Goal: Task Accomplishment & Management: Manage account settings

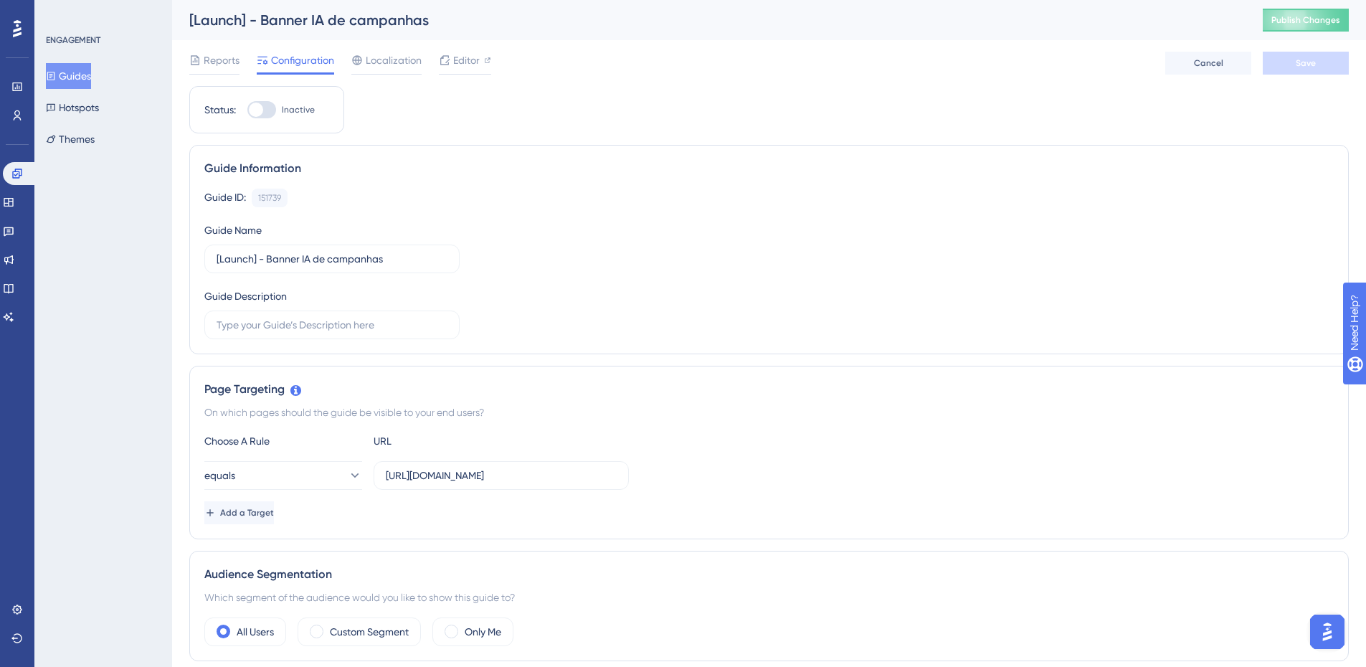
click at [56, 79] on icon at bounding box center [51, 76] width 10 height 10
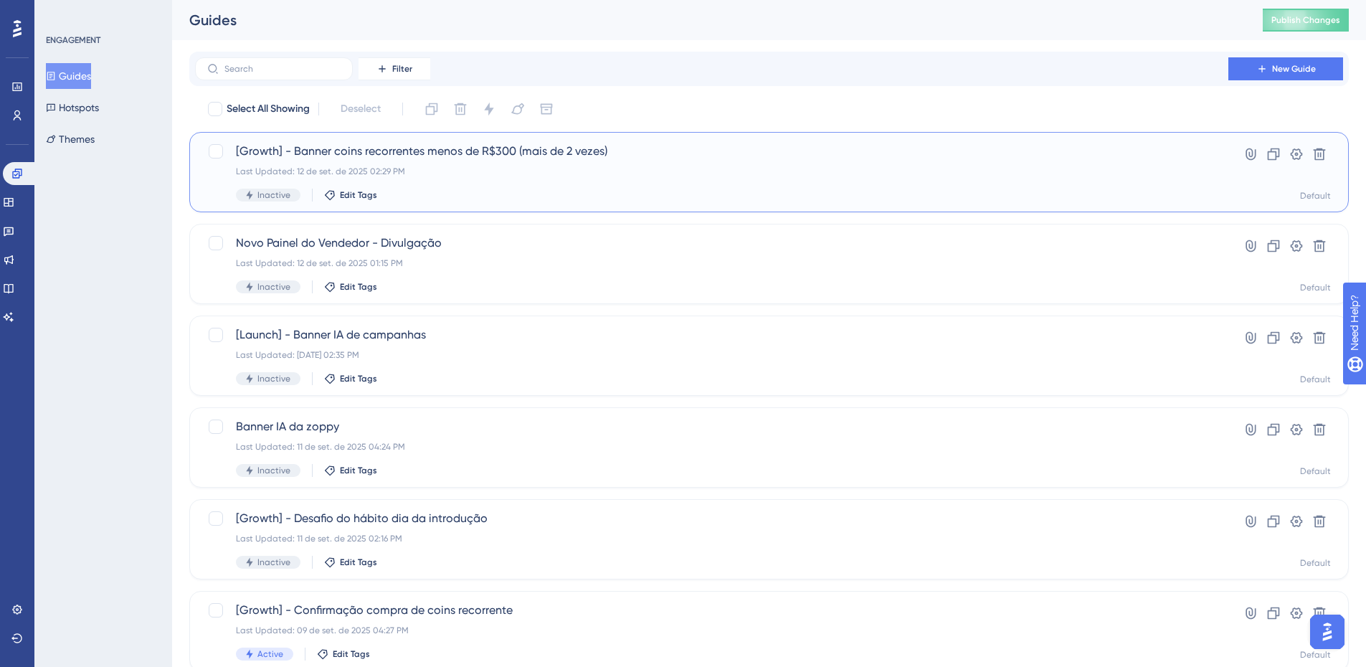
click at [541, 157] on span "[Growth] - Banner coins recorrentes menos de R$300 (mais de 2 vezes)" at bounding box center [712, 151] width 952 height 17
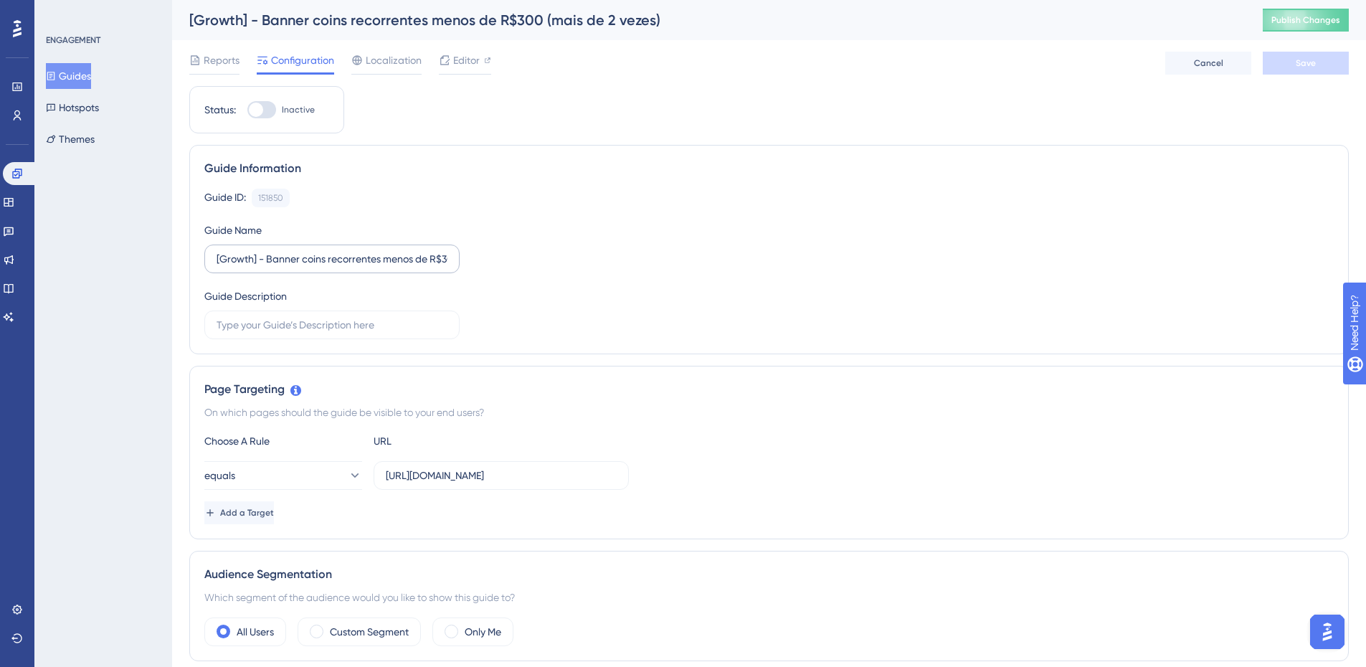
click at [451, 257] on label "[Growth] - Banner coins recorrentes menos de R$300 (mais de 2 vezes)" at bounding box center [331, 259] width 255 height 29
click at [447, 257] on input "[Growth] - Banner coins recorrentes menos de R$300 (mais de 2 vezes)" at bounding box center [332, 259] width 231 height 16
type input "[Growth] - Banner coins recorrentes"
click at [1314, 71] on button "Save" at bounding box center [1306, 63] width 86 height 23
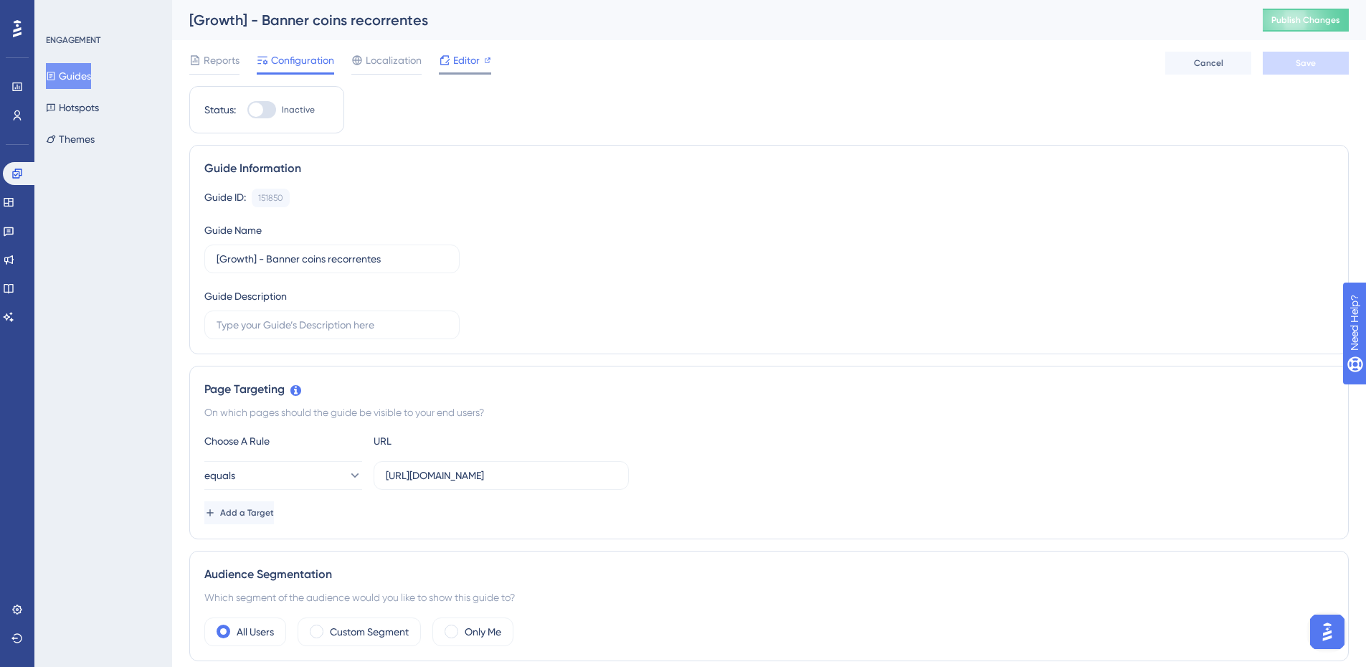
click at [446, 60] on icon at bounding box center [444, 60] width 11 height 11
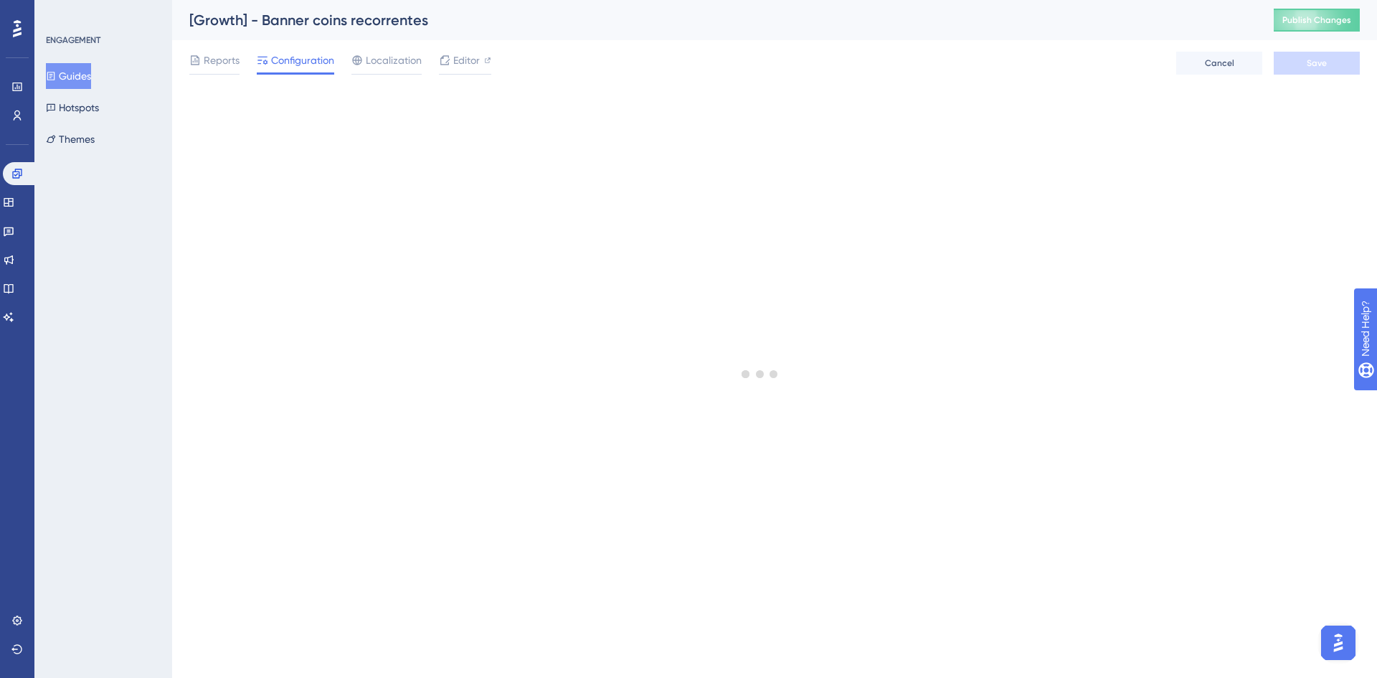
click at [81, 69] on button "Guides" at bounding box center [68, 76] width 45 height 26
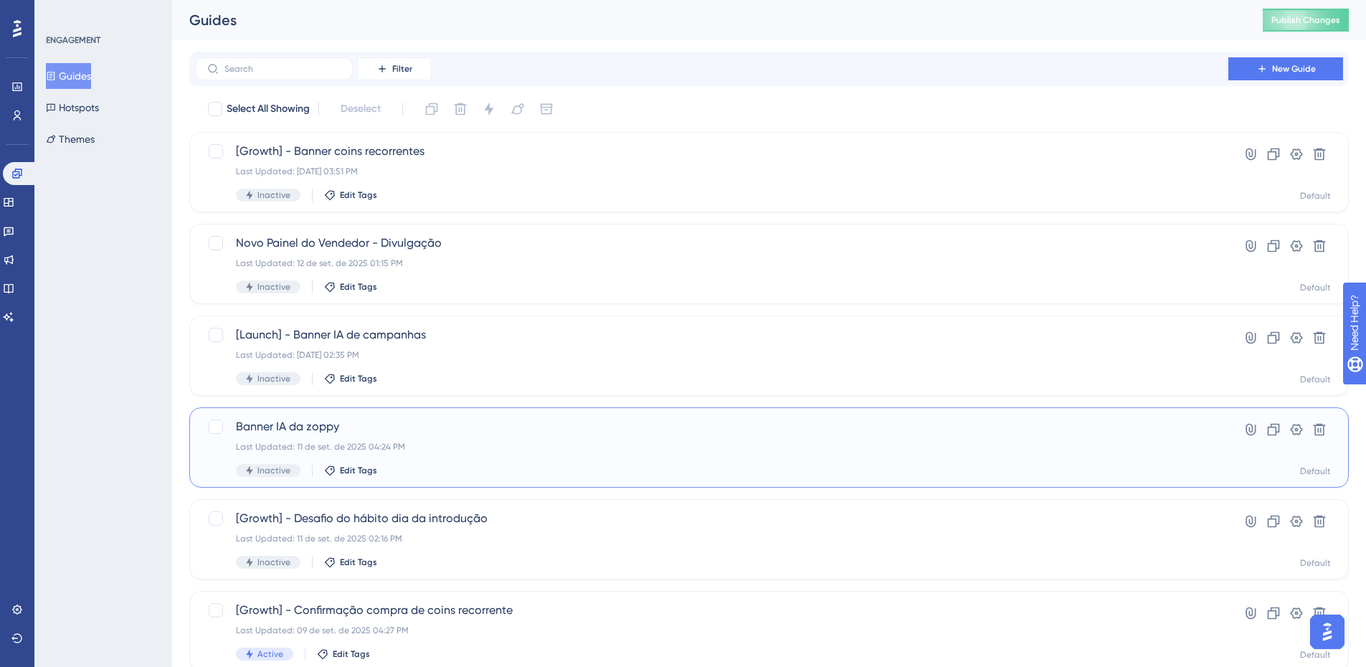
click at [471, 439] on div "Banner IA da zoppy Last Updated: 11 de set. de 2025 04:24 PM Inactive Edit Tags" at bounding box center [712, 447] width 952 height 59
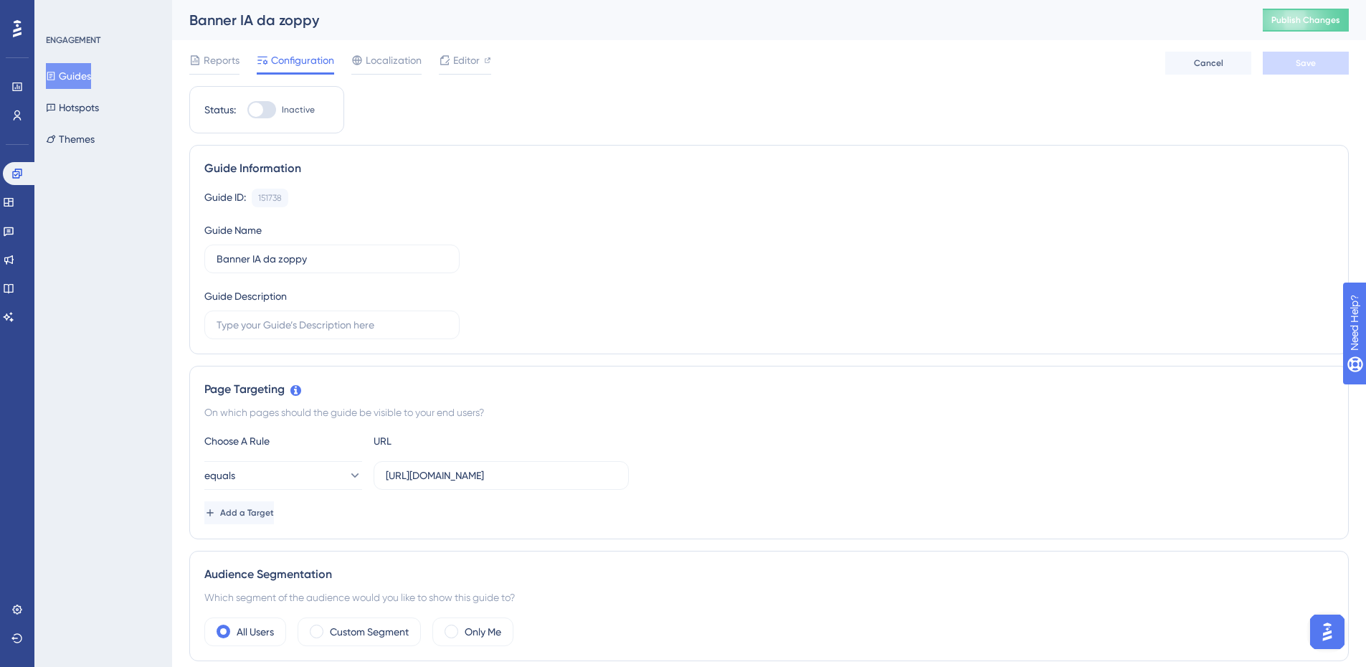
click at [87, 76] on button "Guides" at bounding box center [68, 76] width 45 height 26
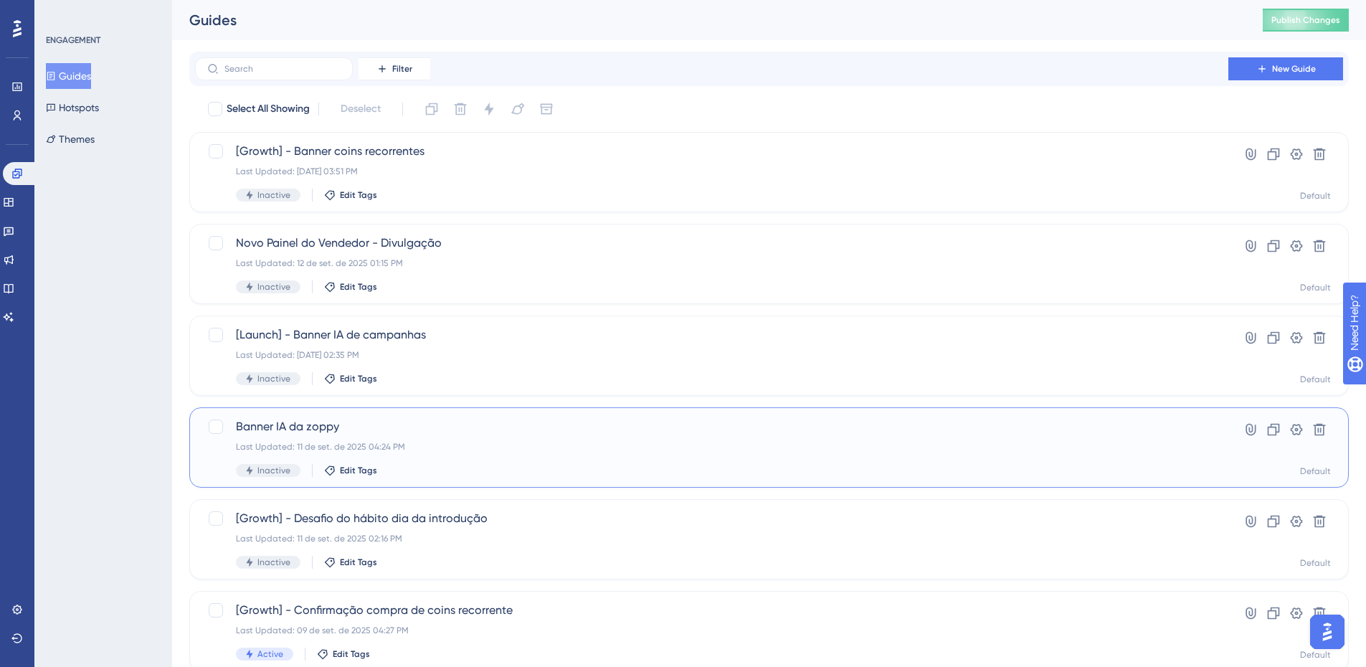
click at [427, 424] on span "Banner IA da zoppy" at bounding box center [712, 426] width 952 height 17
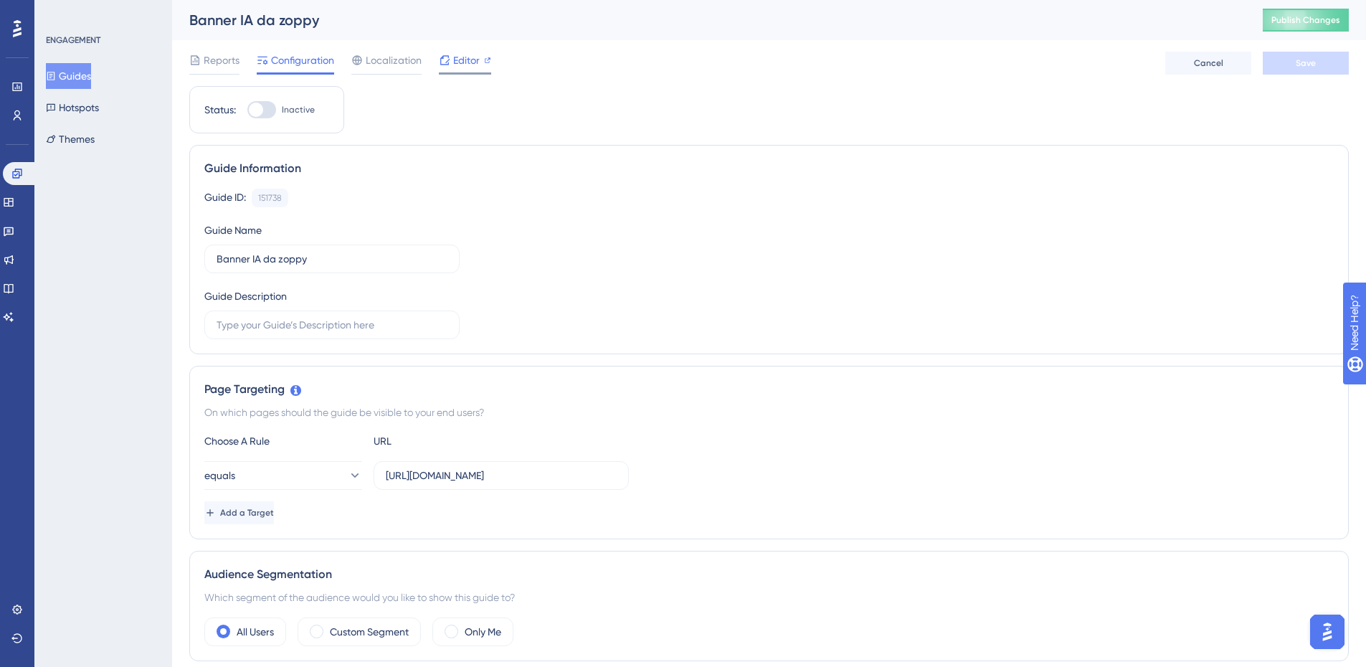
click at [460, 67] on span "Editor" at bounding box center [466, 60] width 27 height 17
click at [56, 78] on icon at bounding box center [51, 76] width 10 height 10
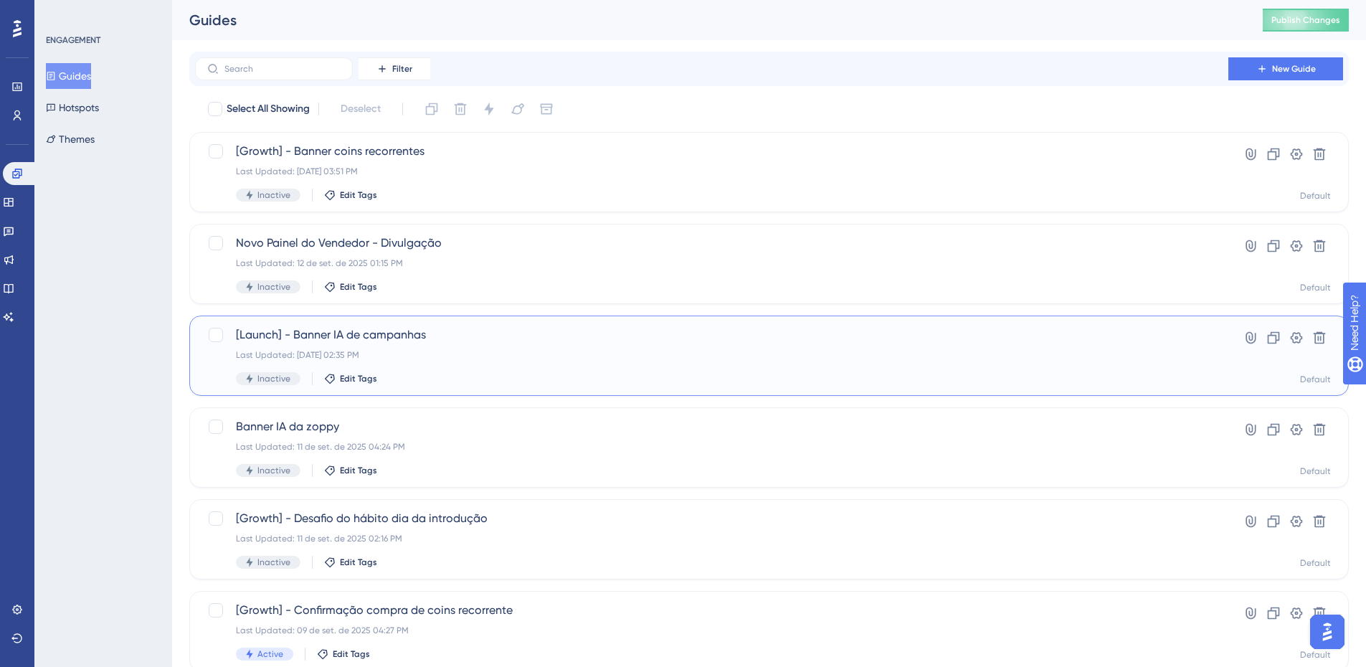
click at [411, 352] on div "Last Updated: 12 de set. de 2025 02:35 PM" at bounding box center [712, 354] width 952 height 11
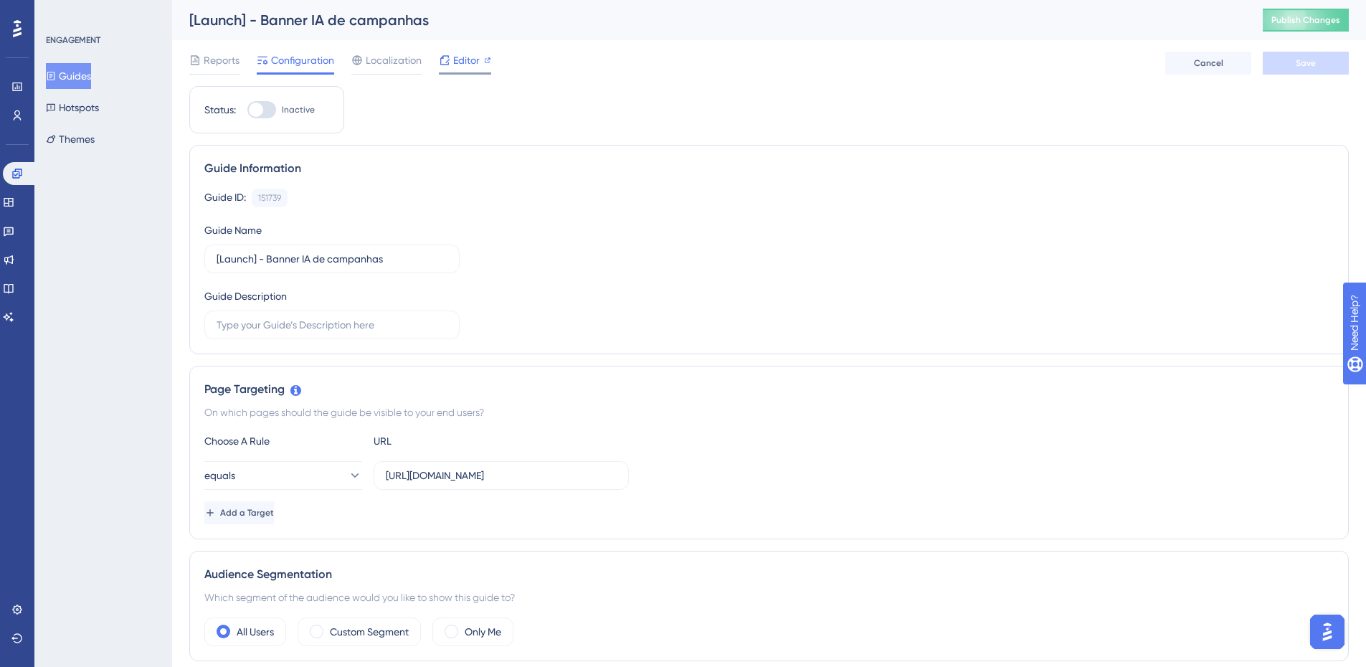
click at [484, 54] on div at bounding box center [487, 60] width 7 height 17
click at [430, 259] on input "[Launch] - Banner IA de campanhas" at bounding box center [332, 259] width 231 height 16
paste input "Pessoas que já são criadoras de campanha"
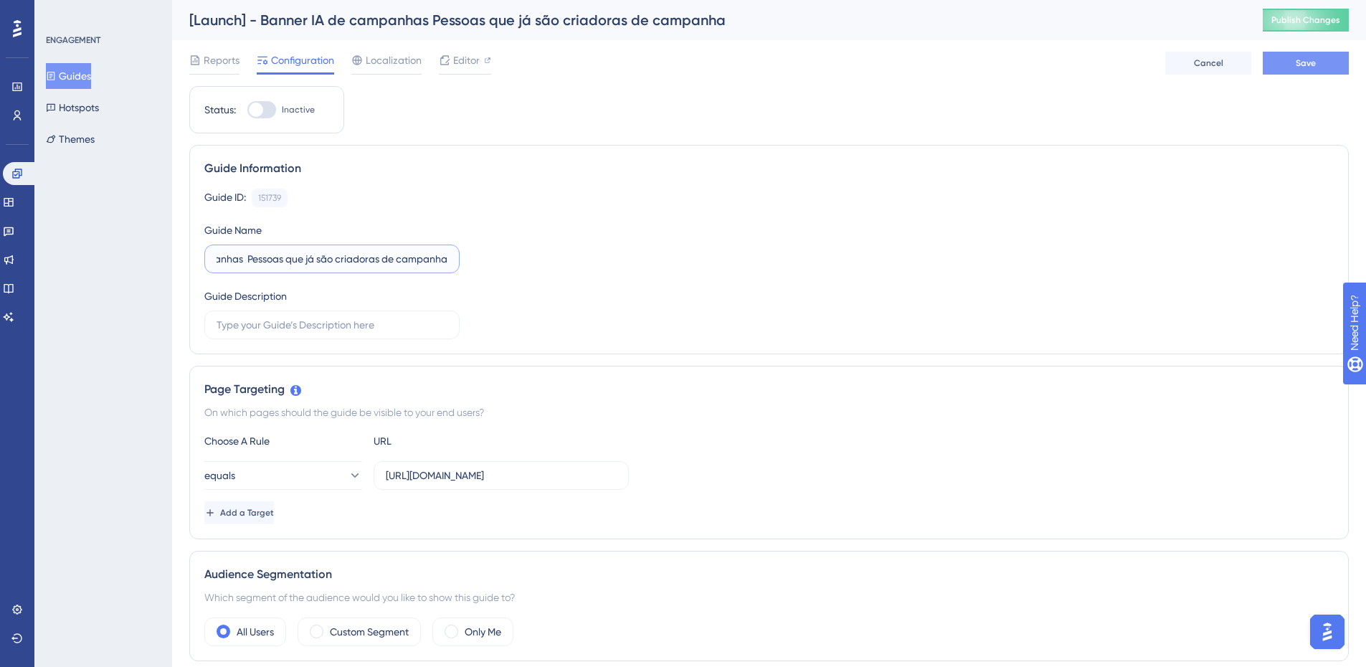
type input "[Launch] - Banner IA de campanhas Pessoas que já são criadoras de campanha"
click at [1285, 61] on button "Save" at bounding box center [1306, 63] width 86 height 23
click at [82, 74] on button "Guides" at bounding box center [68, 76] width 45 height 26
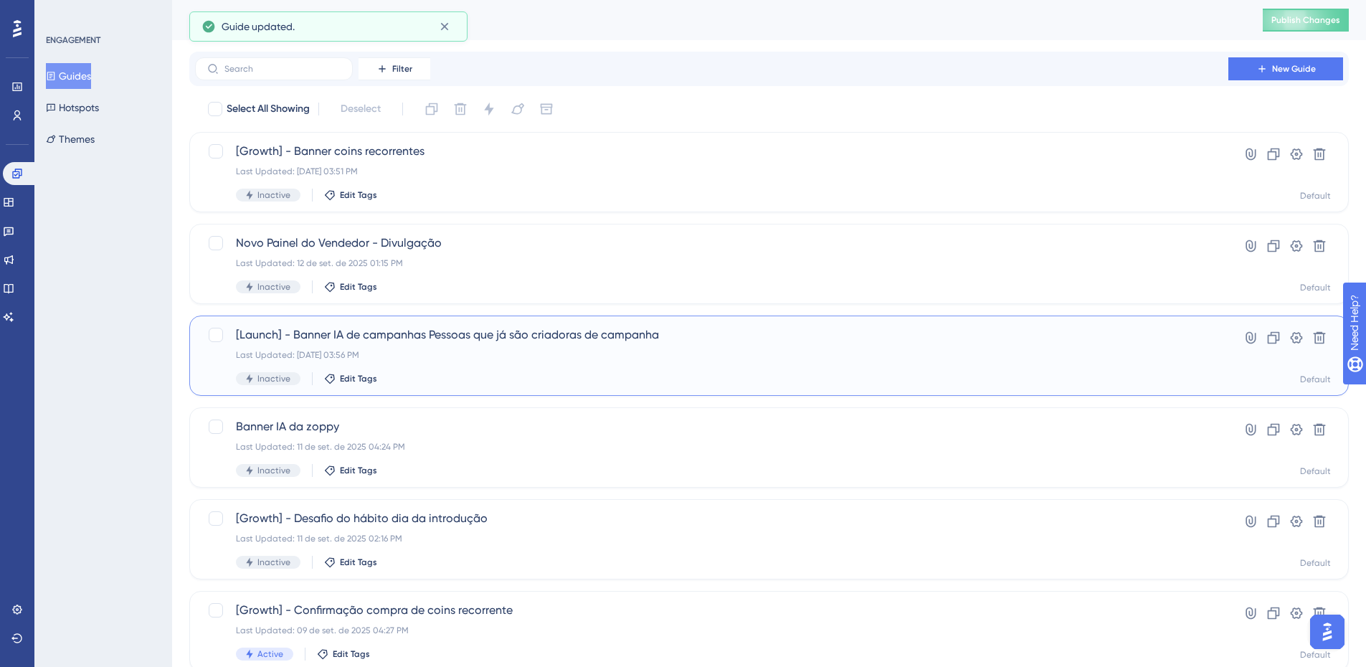
click at [488, 366] on div "[Launch] - Banner IA de campanhas Pessoas que já são criadoras de campanha Last…" at bounding box center [712, 355] width 952 height 59
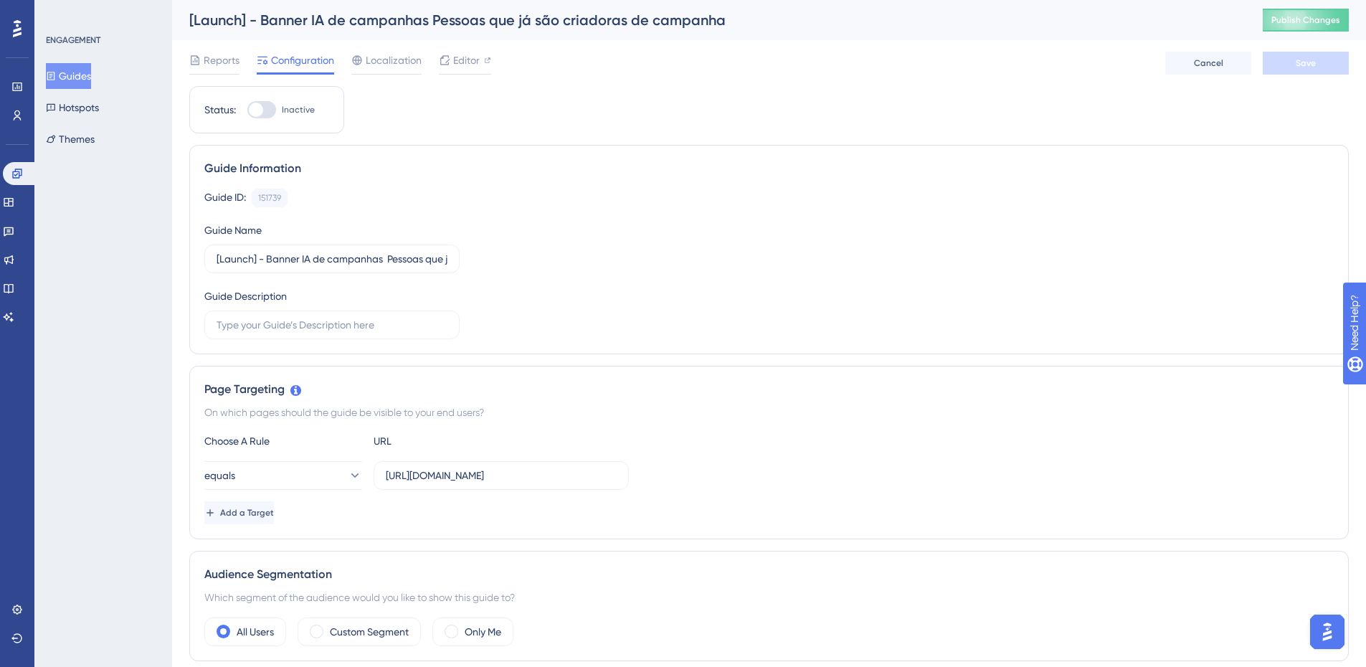
click at [438, 37] on div "[Launch] - Banner IA de campanhas Pessoas que já são criadoras de campanha Publ…" at bounding box center [769, 20] width 1194 height 40
click at [56, 73] on icon at bounding box center [51, 76] width 10 height 10
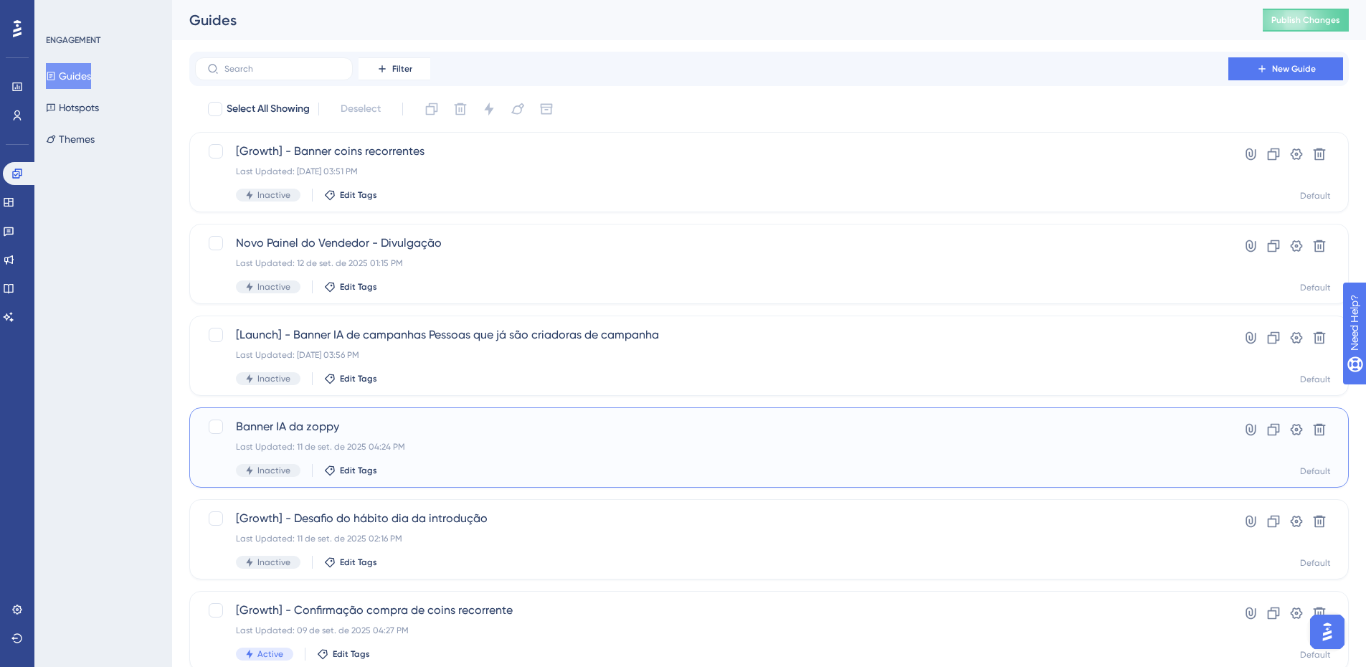
click at [379, 463] on div "Banner IA da zoppy Last Updated: 11 de set. de 2025 04:24 PM Inactive Edit Tags" at bounding box center [712, 447] width 952 height 59
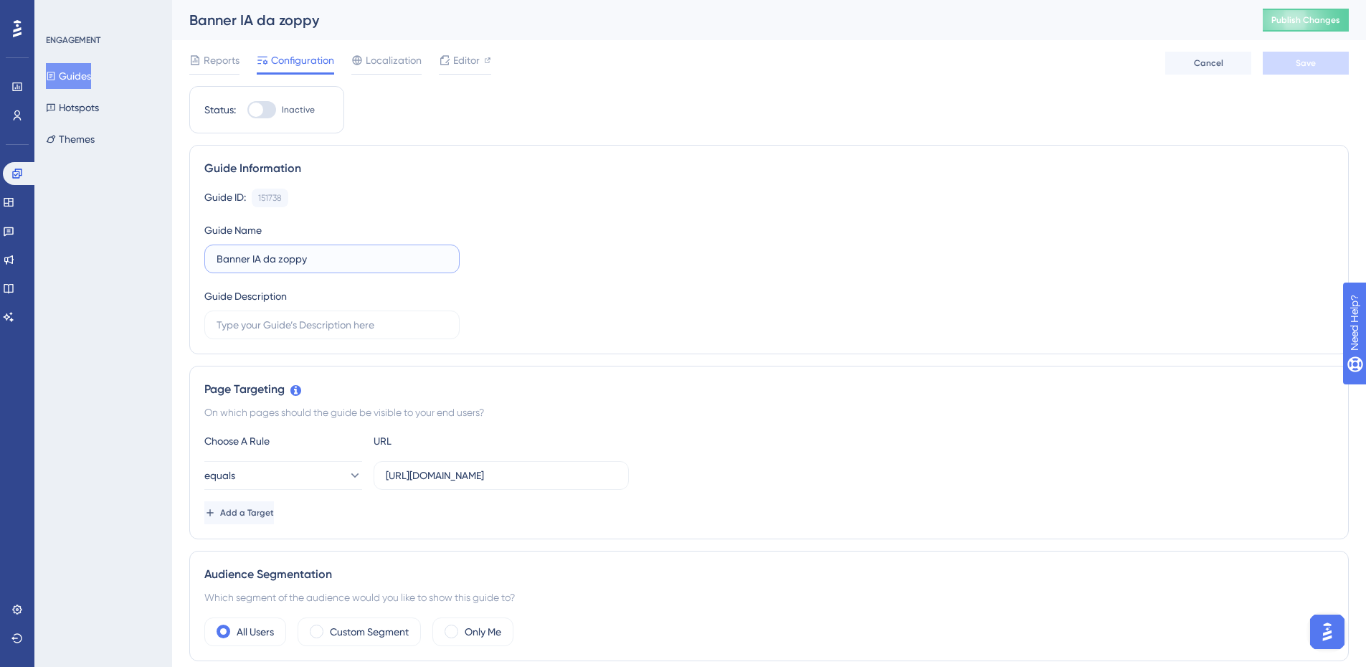
drag, startPoint x: 396, startPoint y: 265, endPoint x: 110, endPoint y: 259, distance: 285.5
paste input "Empresas que não tem o hábito de criar campanhas"
type input "[Launch] - Agente IA Empresas que não tem o hábito de criar campanhas"
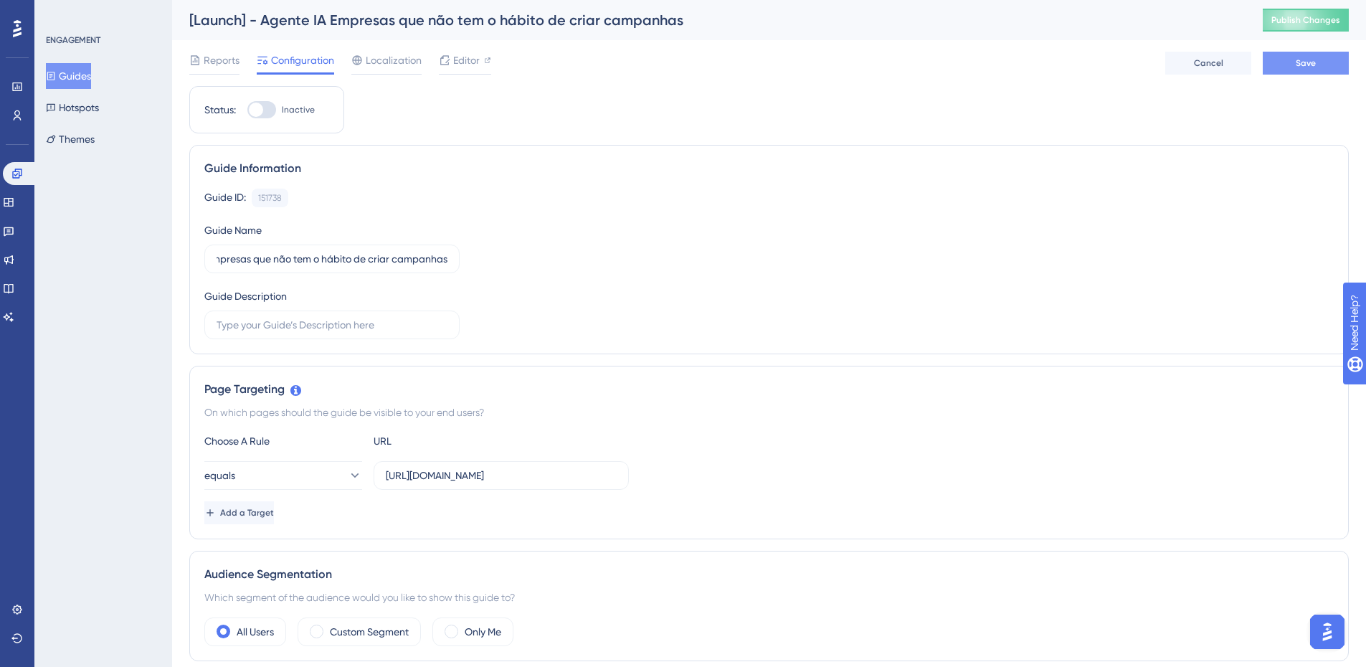
click at [1306, 72] on button "Save" at bounding box center [1306, 63] width 86 height 23
click at [1324, 15] on span "Publish Changes" at bounding box center [1305, 19] width 69 height 11
click at [498, 56] on div "Reports Configuration Localization Editor Cancel Save" at bounding box center [769, 63] width 1160 height 46
click at [493, 57] on div "Reports Configuration Localization Editor Cancel Save" at bounding box center [769, 63] width 1160 height 46
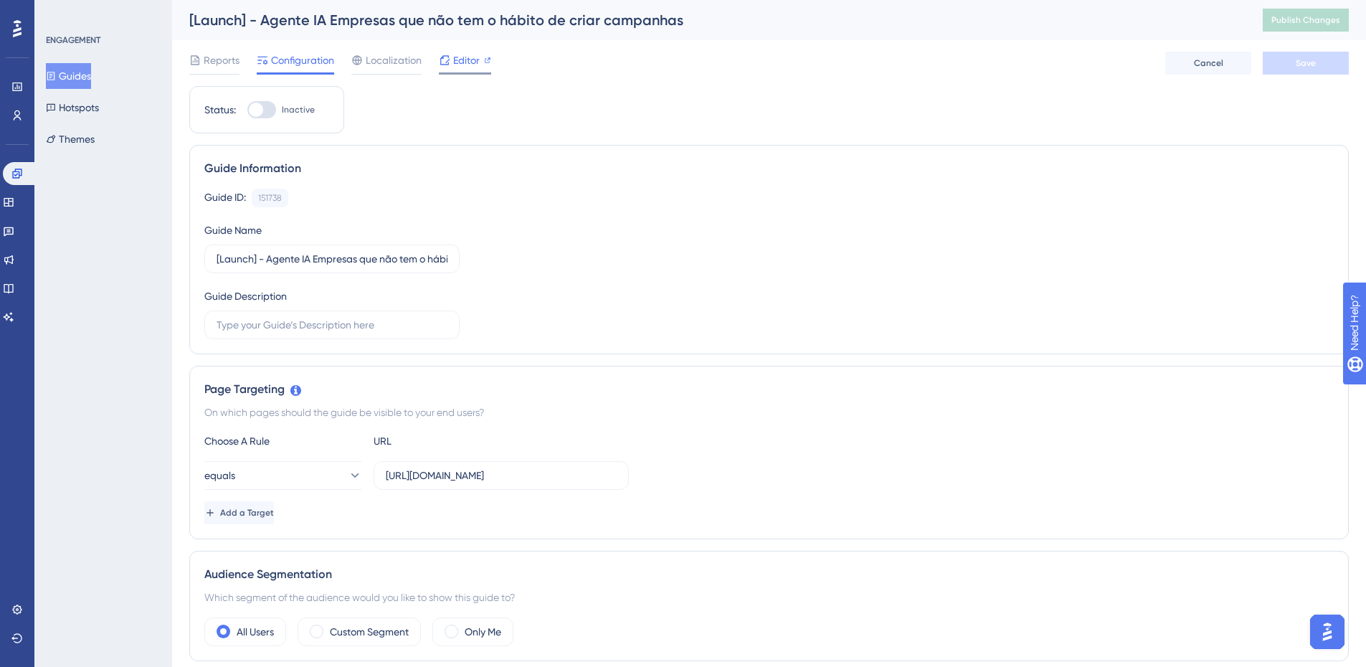
click at [478, 60] on span "Editor" at bounding box center [466, 60] width 27 height 17
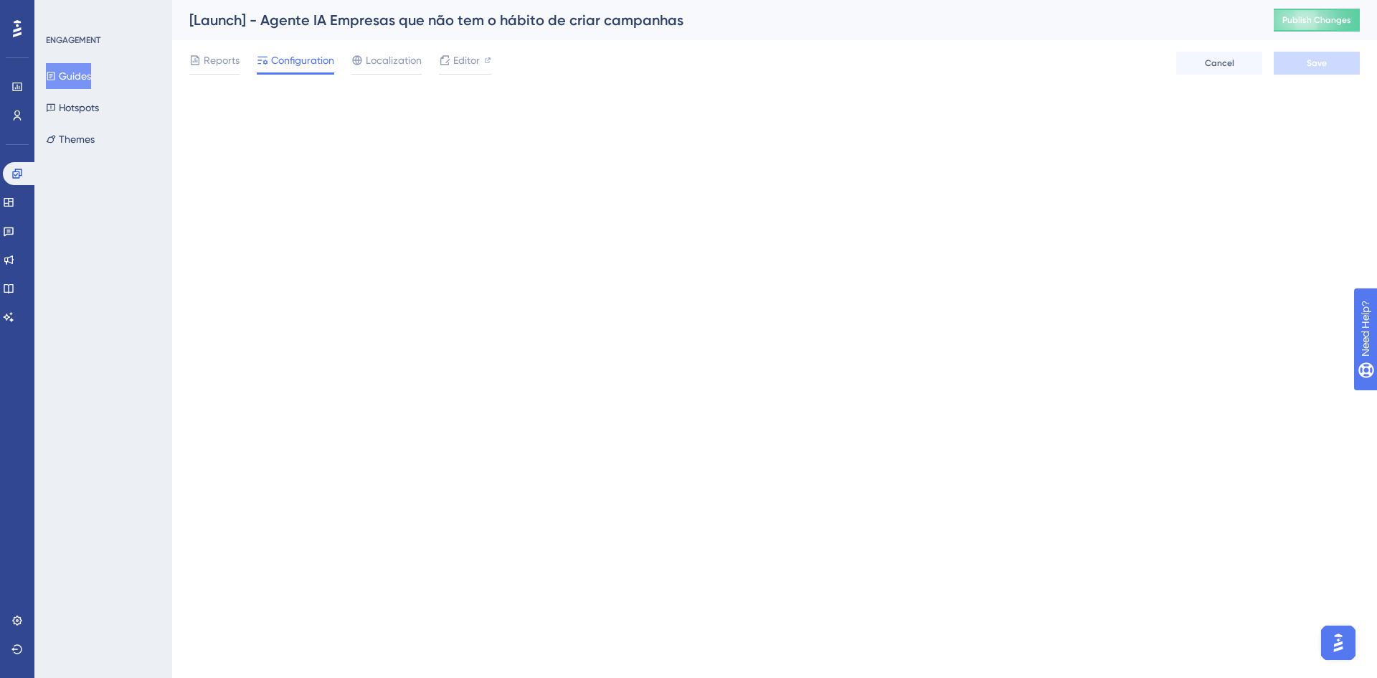
click at [79, 74] on button "Guides" at bounding box center [68, 76] width 45 height 26
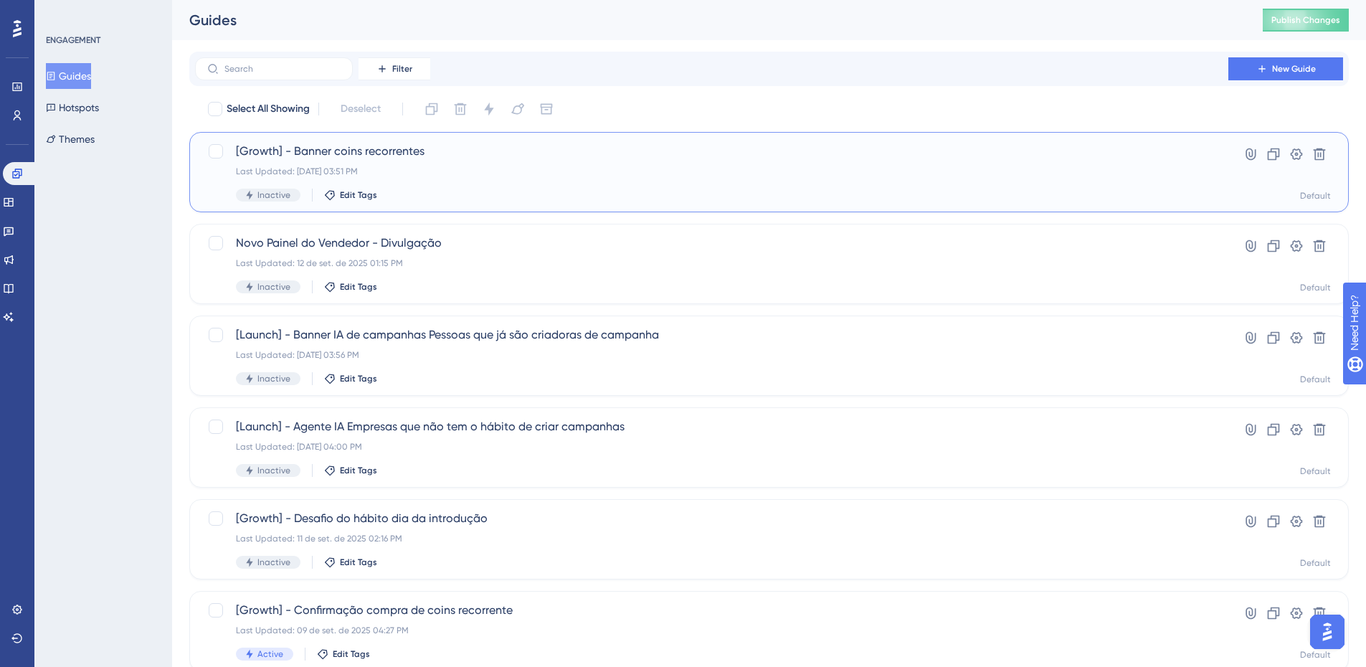
click at [624, 186] on div "[Growth] - Banner coins recorrentes Last Updated: 12 de set. de 2025 03:51 PM I…" at bounding box center [712, 172] width 952 height 59
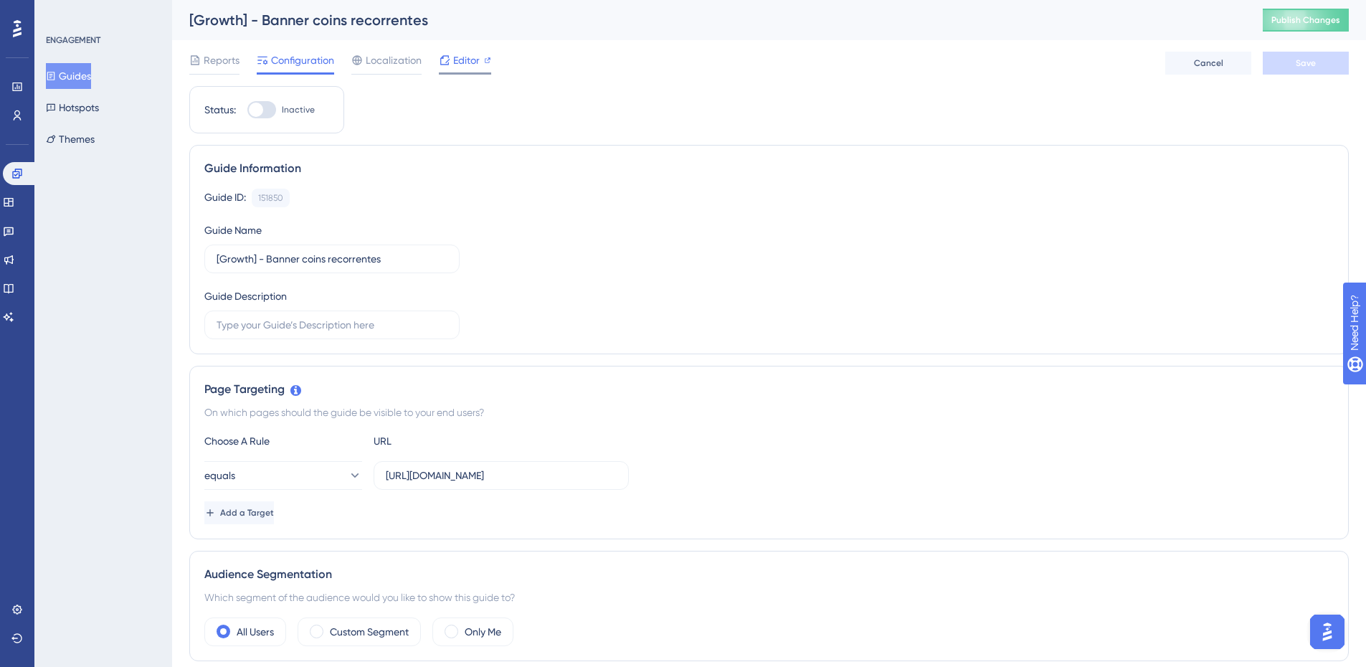
click at [477, 64] on span "Editor" at bounding box center [466, 60] width 27 height 17
